Goal: Task Accomplishment & Management: Manage account settings

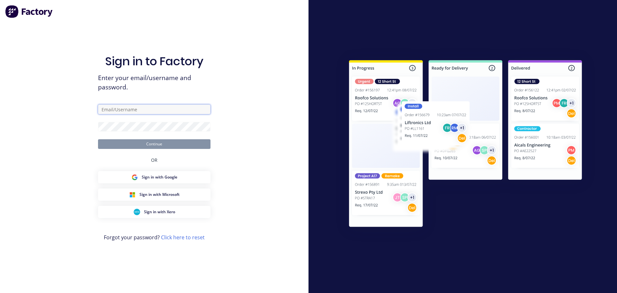
drag, startPoint x: 206, startPoint y: 108, endPoint x: 194, endPoint y: 109, distance: 12.3
click at [206, 108] on input "text" at bounding box center [154, 109] width 112 height 10
click at [175, 113] on input "text" at bounding box center [154, 109] width 112 height 10
drag, startPoint x: 139, startPoint y: 105, endPoint x: 213, endPoint y: 106, distance: 73.9
click at [139, 105] on input "text" at bounding box center [154, 109] width 112 height 10
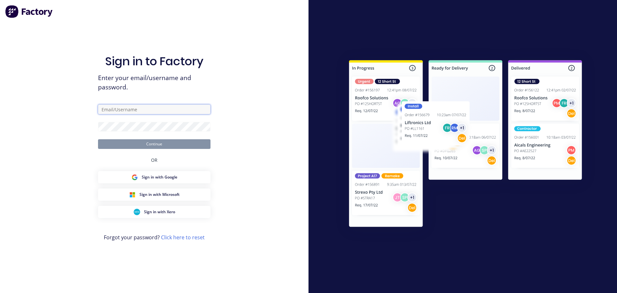
click at [0, 292] on com-1password-button at bounding box center [0, 293] width 0 height 0
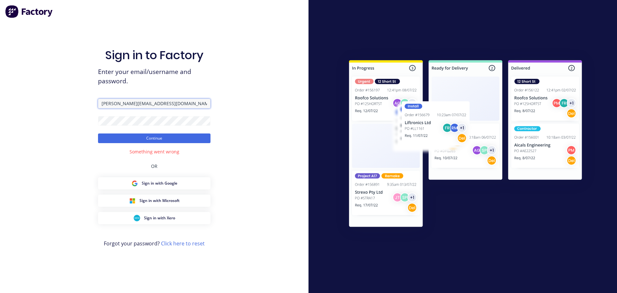
click at [116, 106] on input "peter@factory.app" at bounding box center [154, 104] width 112 height 10
type input "peter@xero.factory.app"
click at [98, 133] on button "Continue" at bounding box center [154, 138] width 112 height 10
drag, startPoint x: 38, startPoint y: 163, endPoint x: 314, endPoint y: 95, distance: 284.0
click at [57, 155] on div "Sign in to Factory Enter your email/username and password. peter@xero.factory.a…" at bounding box center [154, 146] width 308 height 293
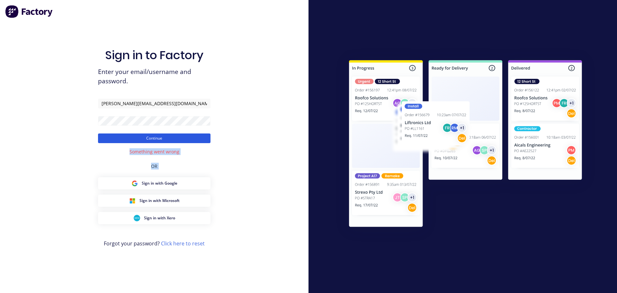
click at [192, 134] on button "Continue" at bounding box center [154, 138] width 112 height 10
click at [190, 136] on button "Continue" at bounding box center [154, 138] width 112 height 10
click at [148, 140] on button "Continue" at bounding box center [154, 138] width 112 height 10
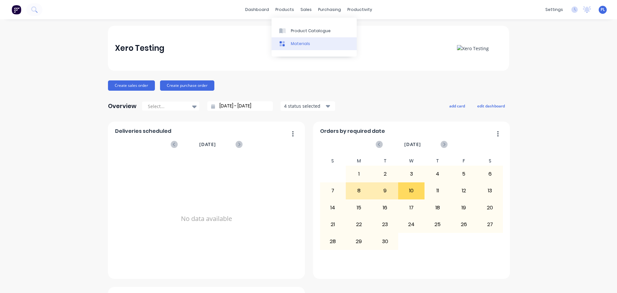
click at [303, 40] on link "Materials" at bounding box center [313, 43] width 85 height 13
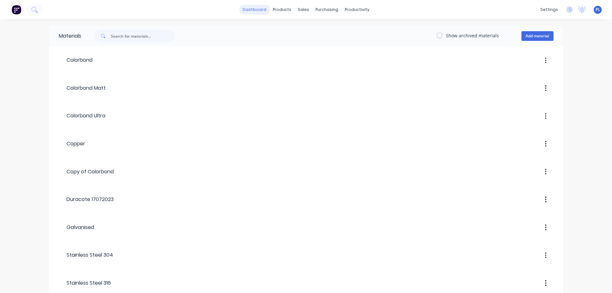
click at [265, 8] on link "dashboard" at bounding box center [254, 10] width 30 height 10
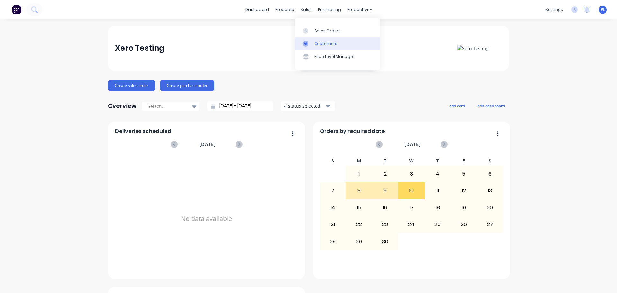
click at [308, 43] on icon at bounding box center [306, 44] width 6 height 6
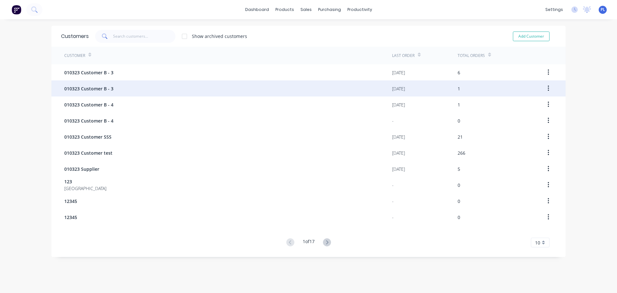
click at [166, 83] on div "010323 Customer B - 3" at bounding box center [228, 88] width 328 height 16
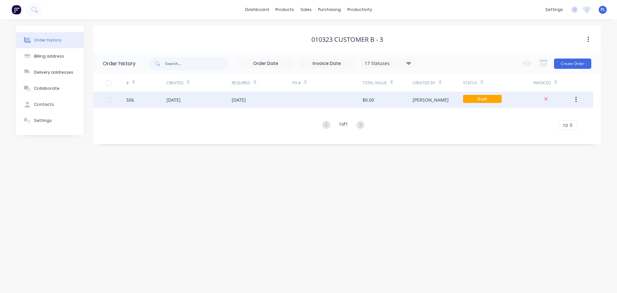
click at [269, 92] on div "18 Jul 2025" at bounding box center [262, 100] width 60 height 16
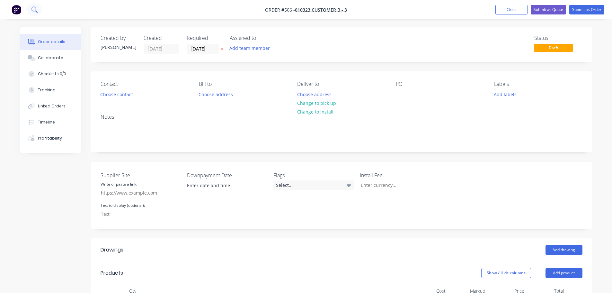
click at [31, 10] on icon at bounding box center [34, 9] width 6 height 6
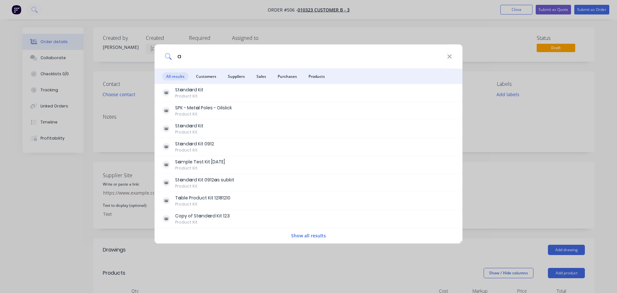
type input "a"
click at [533, 143] on div "a All results Customers Suppliers Sales Purchases Products St a nd a rd Kit Pro…" at bounding box center [308, 146] width 617 height 293
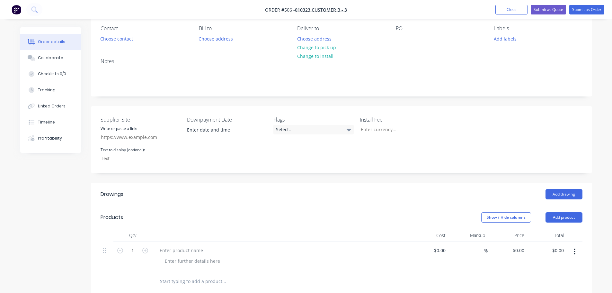
scroll to position [161, 0]
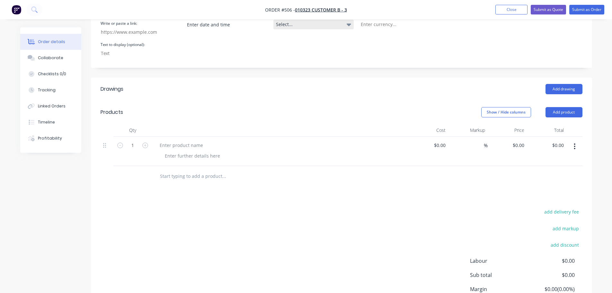
drag, startPoint x: 290, startPoint y: 121, endPoint x: 334, endPoint y: 20, distance: 110.5
click at [289, 120] on header "Products Show / Hide columns Add product" at bounding box center [341, 112] width 501 height 23
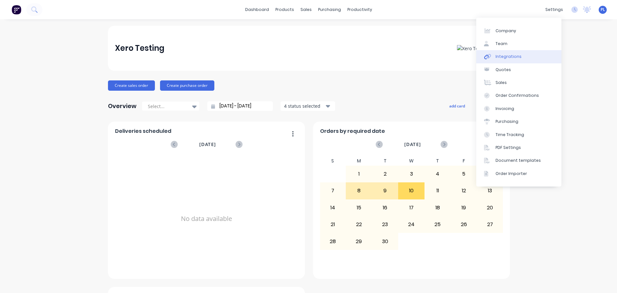
click at [497, 56] on div "Integrations" at bounding box center [508, 57] width 26 height 6
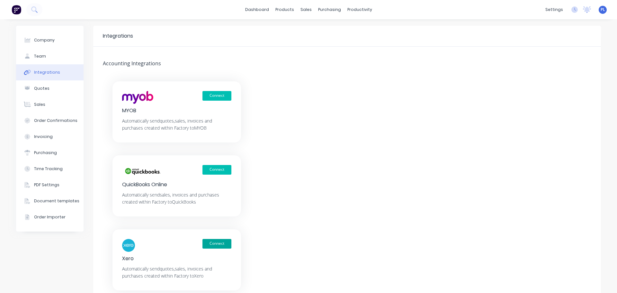
click at [202, 245] on button "Connect" at bounding box center [216, 244] width 29 height 10
